Goal: Check status

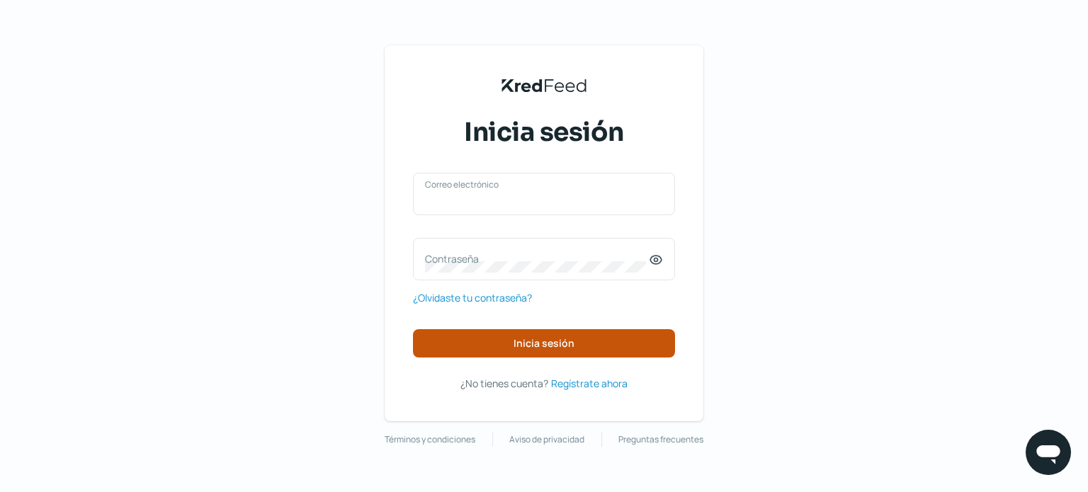
type input "[EMAIL_ADDRESS][DOMAIN_NAME]"
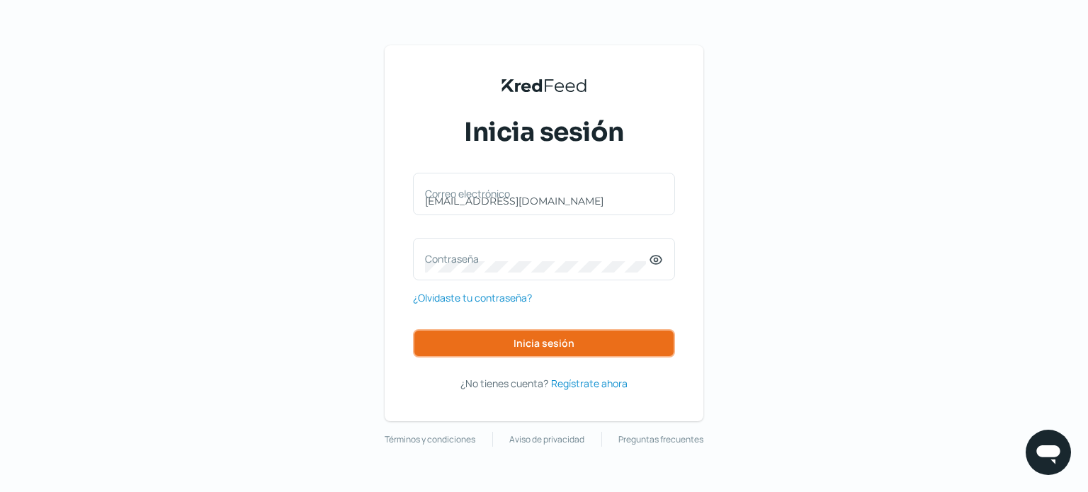
click at [564, 343] on span "Inicia sesión" at bounding box center [543, 343] width 61 height 10
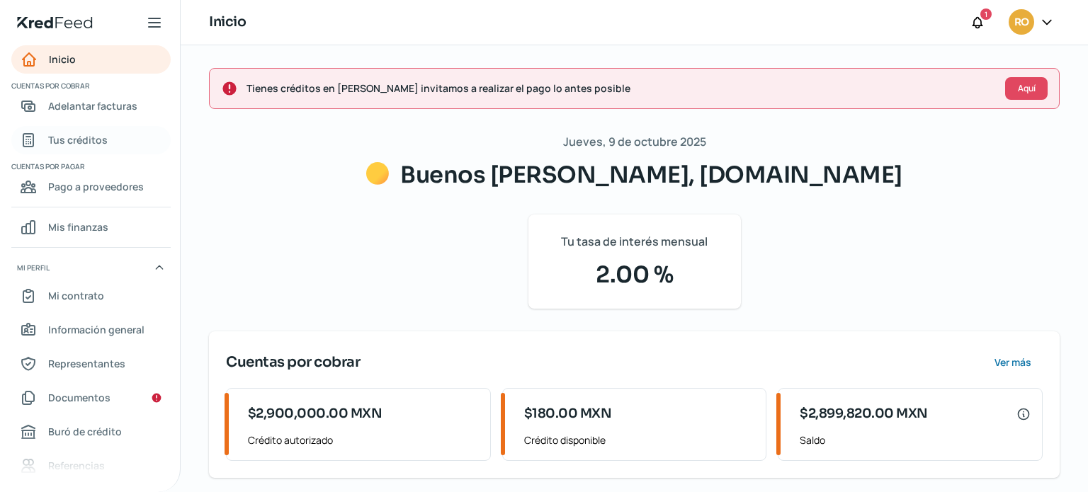
click at [74, 147] on span "Tus créditos" at bounding box center [77, 140] width 59 height 18
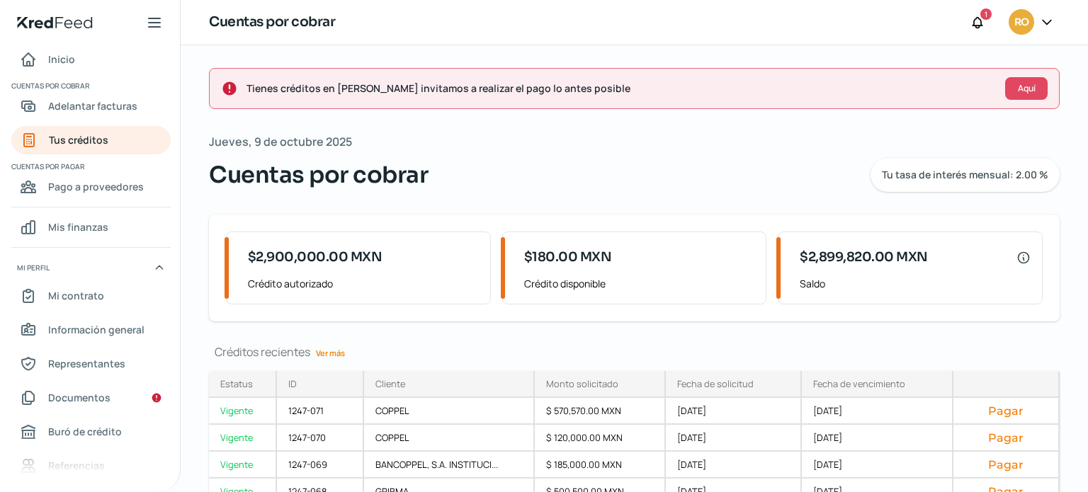
drag, startPoint x: 1064, startPoint y: 159, endPoint x: 1071, endPoint y: 169, distance: 12.2
click at [1071, 169] on div "Tienes créditos en [PERSON_NAME] invitamos a realizar el pago lo antes posible …" at bounding box center [634, 317] width 907 height 544
click at [1073, 174] on div "Tienes créditos en [PERSON_NAME] invitamos a realizar el pago lo antes posible …" at bounding box center [634, 317] width 907 height 544
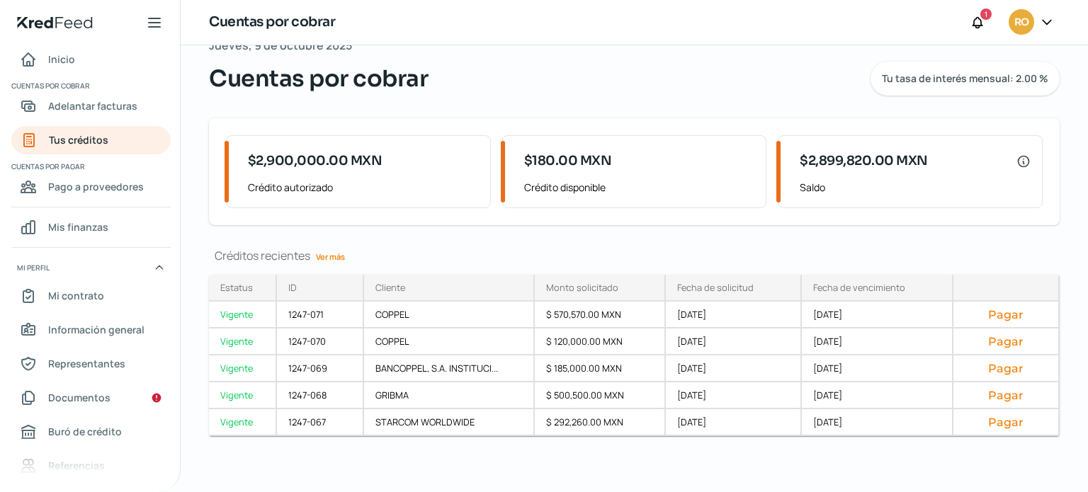
click at [330, 256] on link "Ver más" at bounding box center [330, 257] width 40 height 22
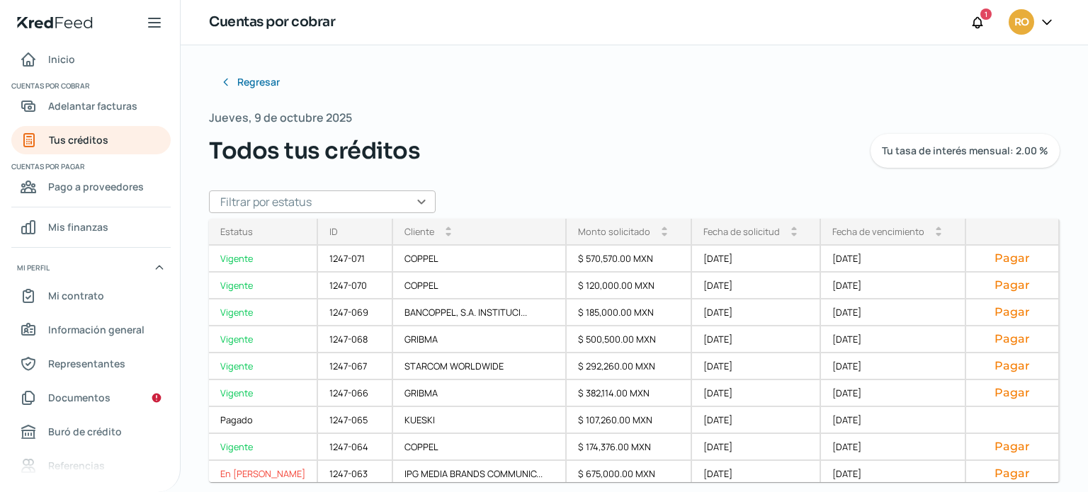
scroll to position [12, 0]
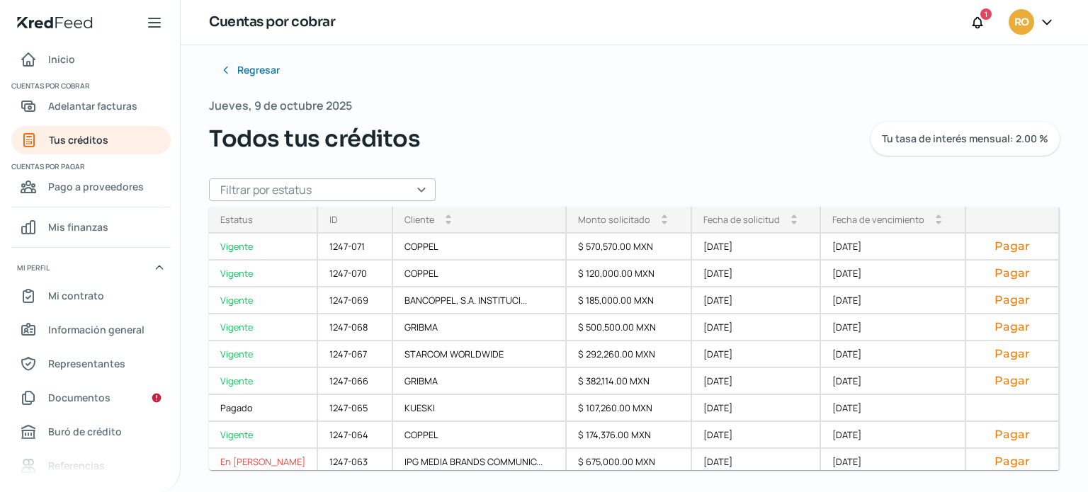
click at [502, 151] on div "Todos tus créditos Tu tasa de interés mensual: 2.00 %" at bounding box center [634, 139] width 850 height 34
click at [75, 60] on link "Inicio" at bounding box center [90, 59] width 159 height 28
